Goal: Task Accomplishment & Management: Manage account settings

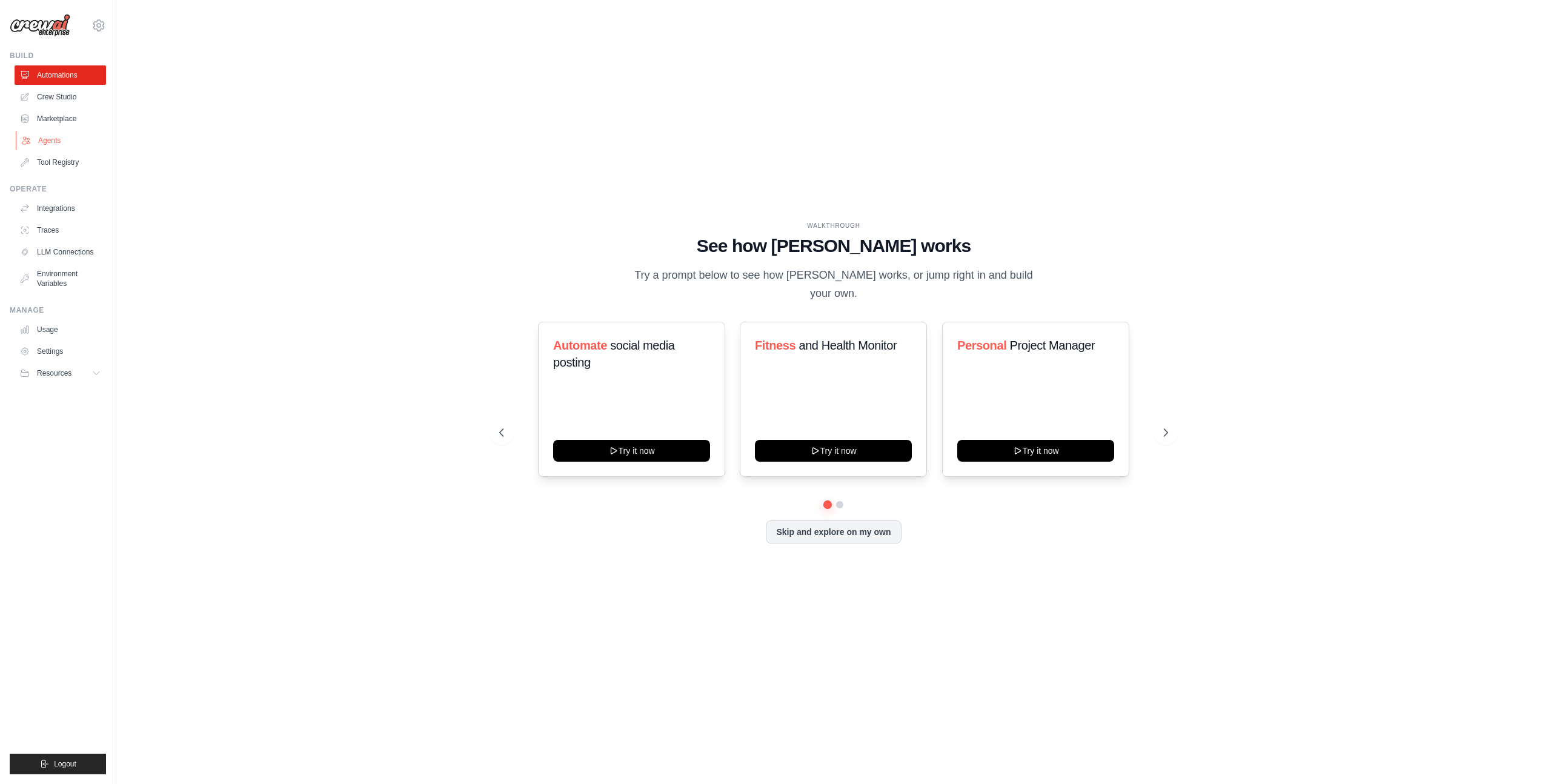
click at [47, 140] on link "Agents" at bounding box center [61, 140] width 91 height 19
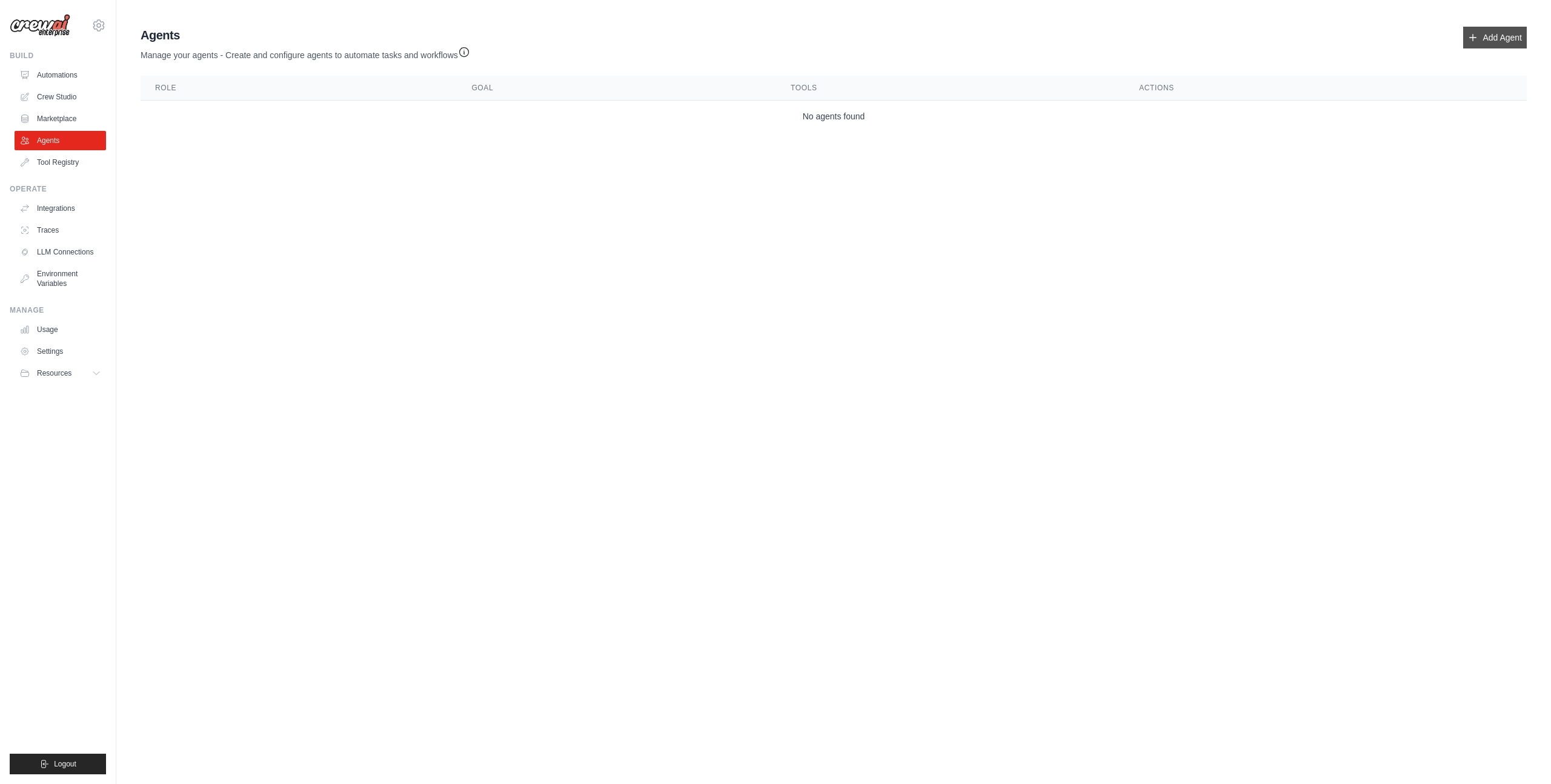
click at [1472, 40] on icon at bounding box center [1473, 38] width 10 height 10
click at [1486, 34] on link "Add Agent" at bounding box center [1495, 38] width 64 height 22
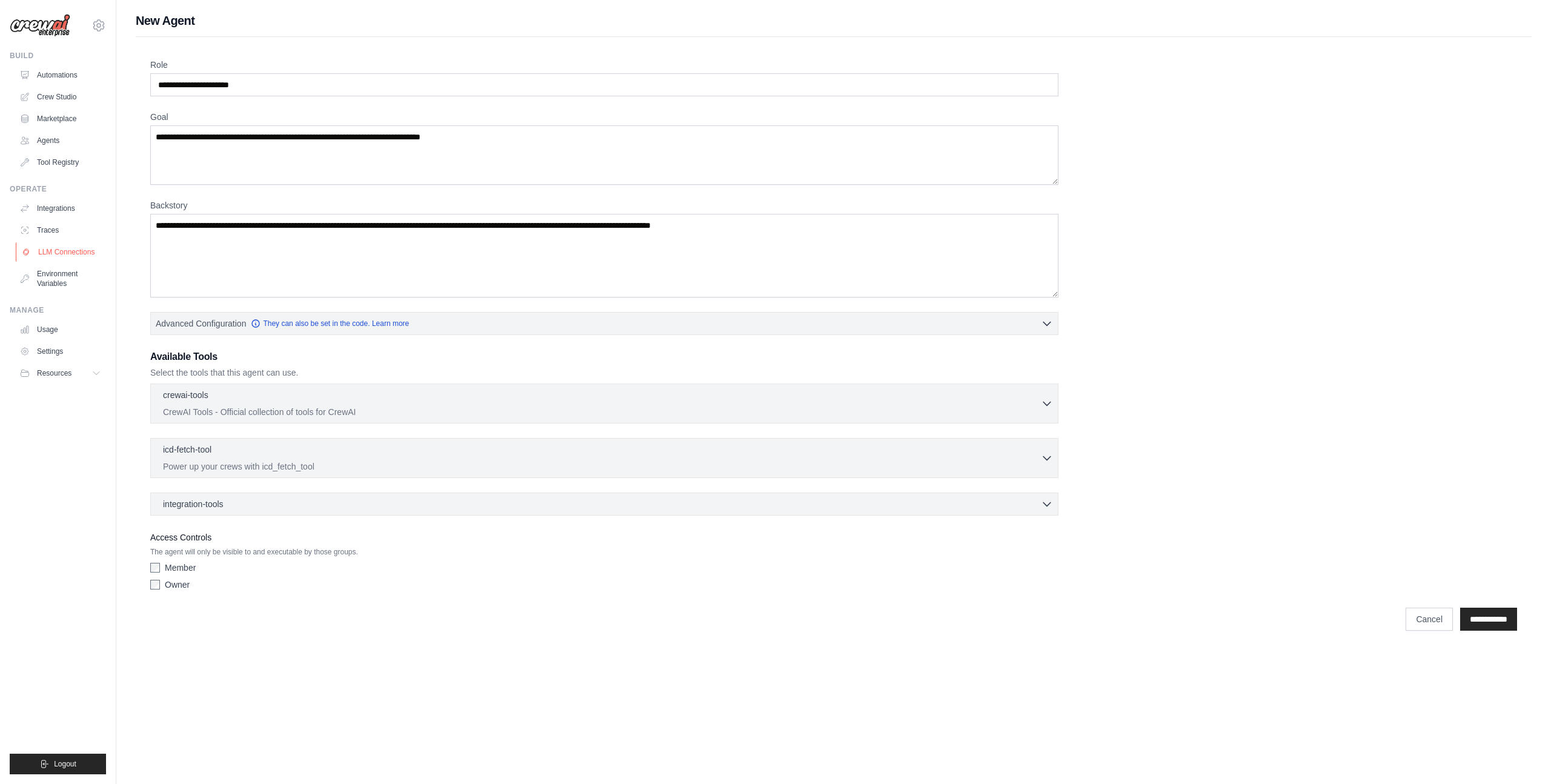
click at [77, 252] on link "LLM Connections" at bounding box center [61, 252] width 91 height 19
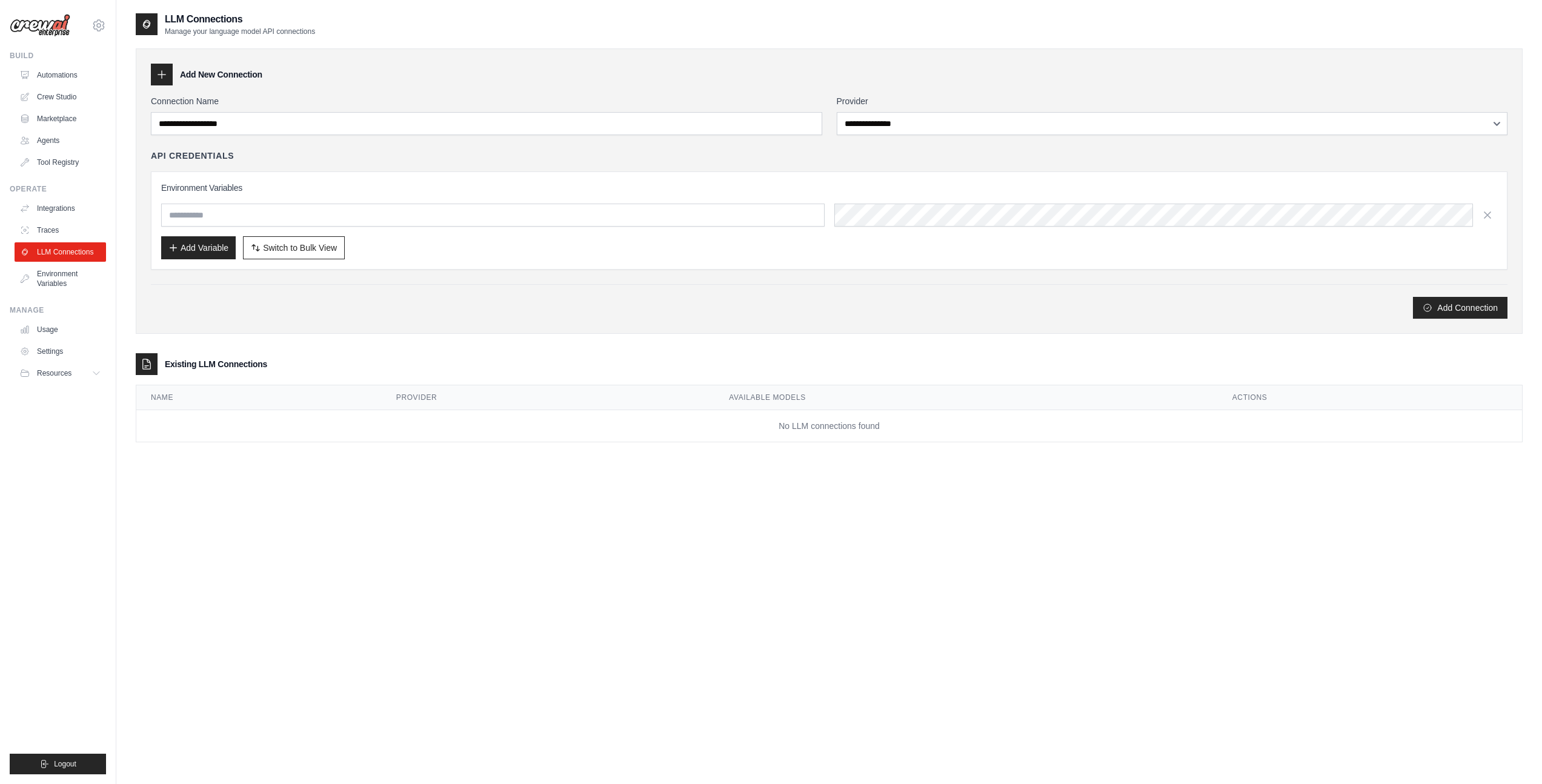
click at [33, 21] on img at bounding box center [40, 26] width 60 height 23
click at [49, 28] on img at bounding box center [40, 26] width 60 height 23
click at [96, 27] on icon at bounding box center [99, 26] width 15 height 15
click at [23, 23] on img at bounding box center [40, 26] width 60 height 23
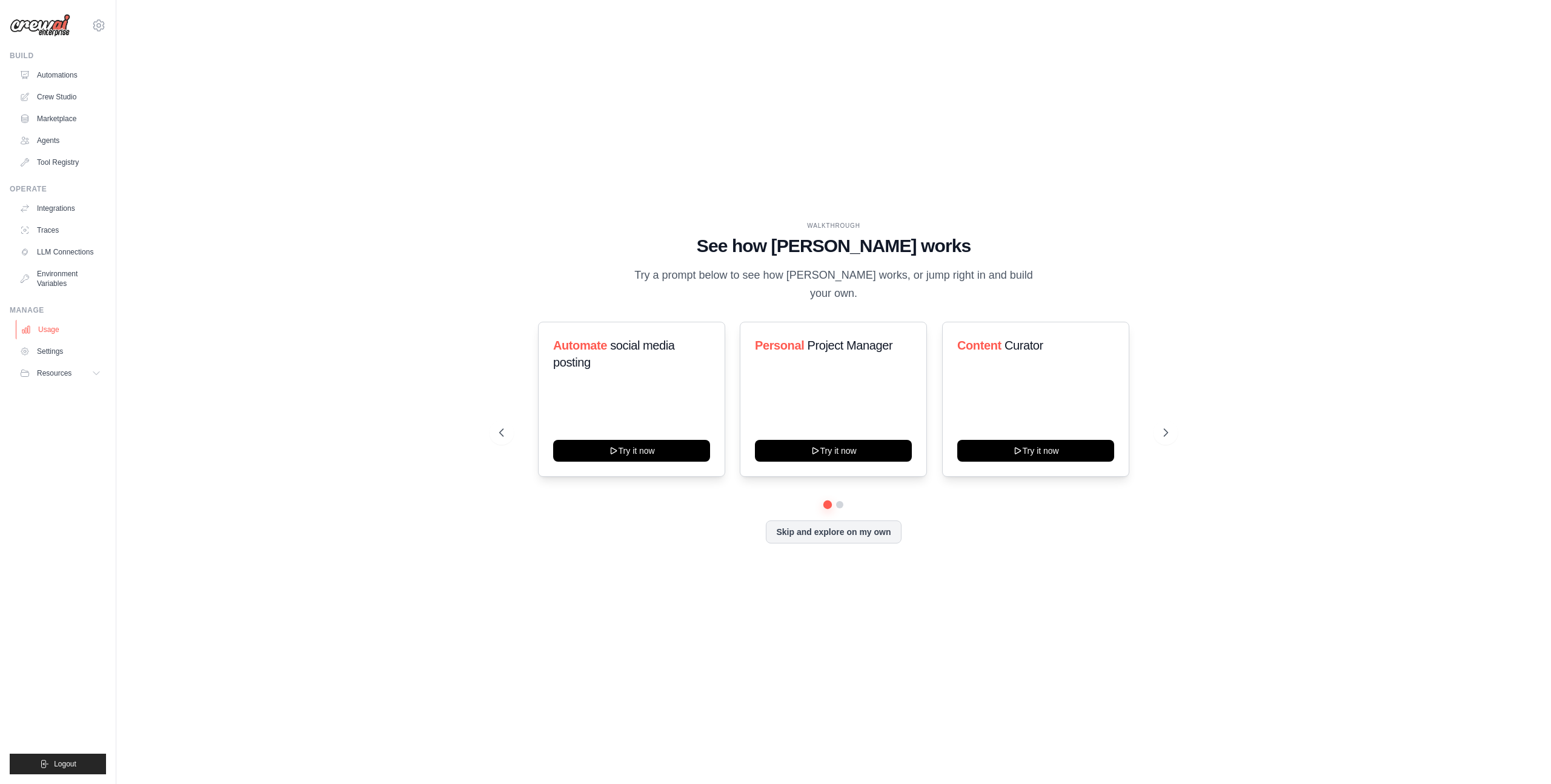
click at [48, 327] on link "Usage" at bounding box center [61, 329] width 91 height 19
